Goal: Task Accomplishment & Management: Use online tool/utility

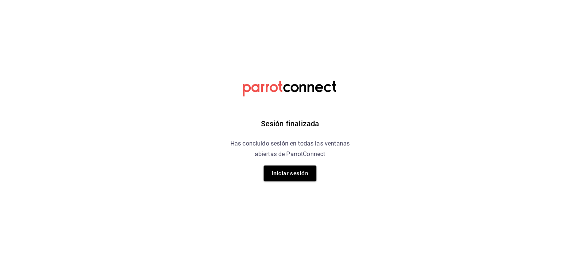
click at [375, 163] on div "Sesión finalizada Has concluido sesión en todas las ventanas abiertas de Parrot…" at bounding box center [290, 131] width 191 height 262
click at [283, 172] on button "Iniciar sesión" at bounding box center [289, 174] width 53 height 16
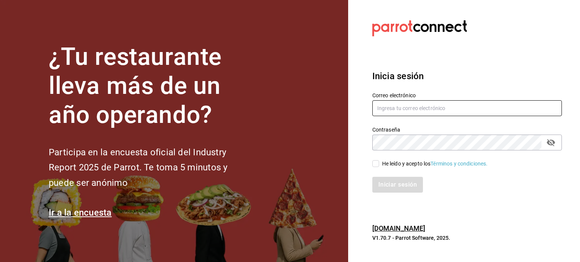
type input "[EMAIL_ADDRESS][DOMAIN_NAME]"
click at [374, 165] on input "He leído y acepto los Términos y condiciones." at bounding box center [375, 163] width 7 height 7
checkbox input "true"
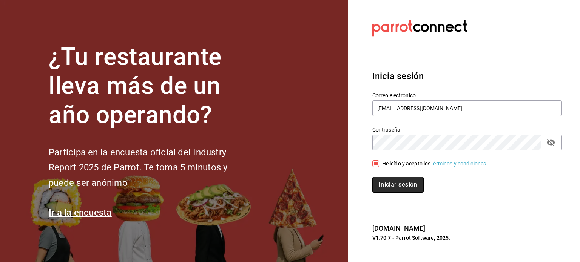
click at [389, 186] on button "Iniciar sesión" at bounding box center [397, 185] width 51 height 16
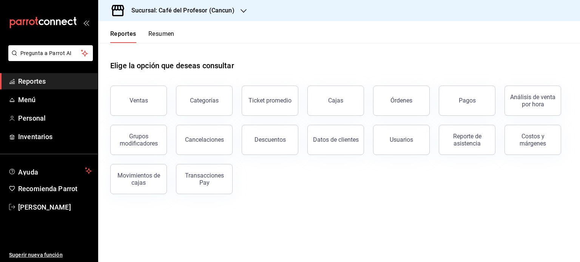
click at [167, 35] on button "Resumen" at bounding box center [161, 36] width 26 height 13
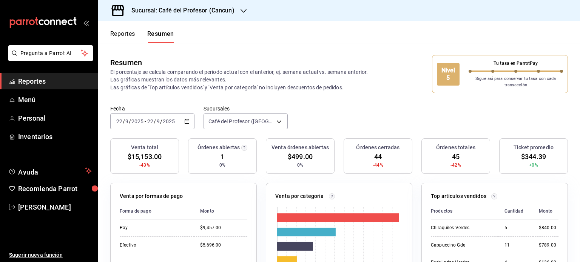
click at [243, 10] on icon "button" at bounding box center [243, 11] width 6 height 6
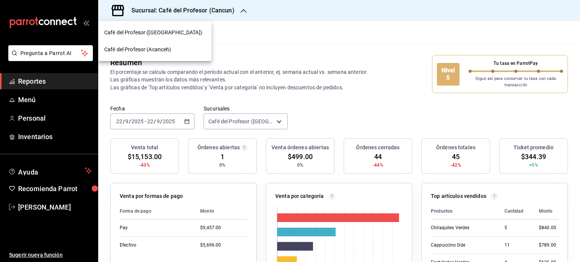
click at [177, 51] on div "Café del Profesor (Acanceh)" at bounding box center [154, 50] width 101 height 8
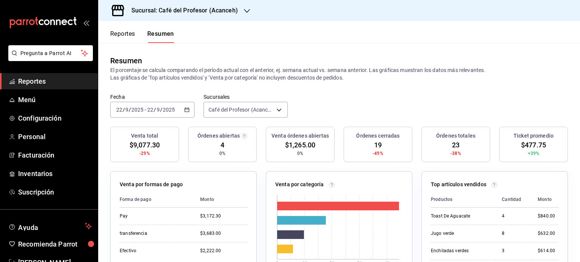
click at [245, 10] on icon "button" at bounding box center [247, 11] width 6 height 6
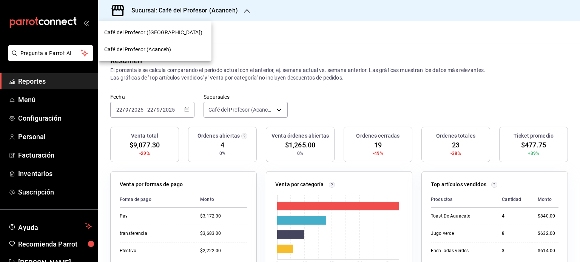
click at [184, 31] on div "Café del Profesor ([GEOGRAPHIC_DATA])" at bounding box center [154, 33] width 101 height 8
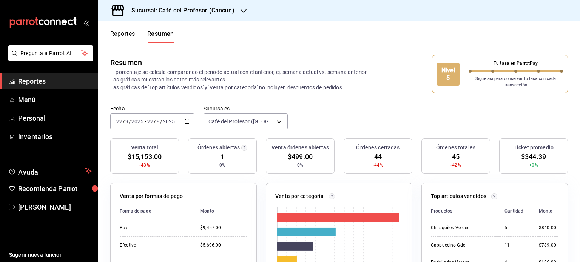
click at [124, 32] on button "Reportes" at bounding box center [122, 36] width 25 height 13
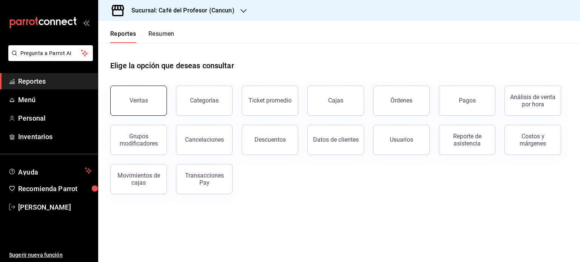
click at [154, 105] on button "Ventas" at bounding box center [138, 101] width 57 height 30
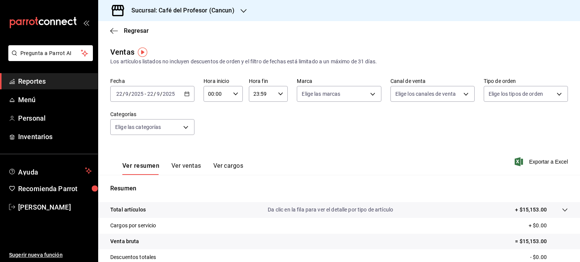
click at [185, 94] on \(Stroke\) "button" at bounding box center [187, 94] width 5 height 4
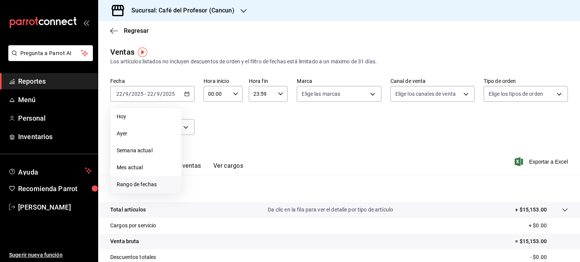
click at [152, 183] on span "Rango de fechas" at bounding box center [146, 185] width 58 height 8
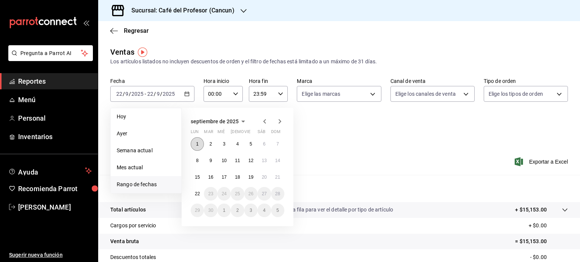
click at [196, 144] on abbr "1" at bounding box center [197, 144] width 3 height 5
click at [198, 192] on abbr "22" at bounding box center [197, 193] width 5 height 5
